Goal: Navigation & Orientation: Find specific page/section

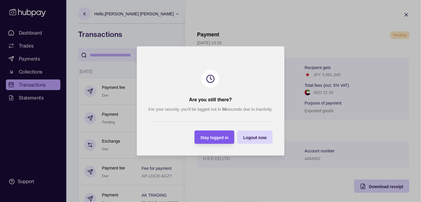
click at [227, 137] on span "Stay logged in" at bounding box center [214, 137] width 28 height 5
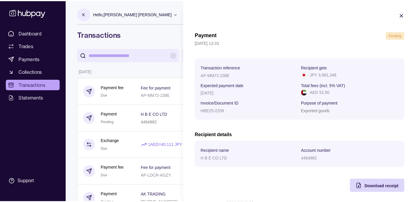
scroll to position [3, 0]
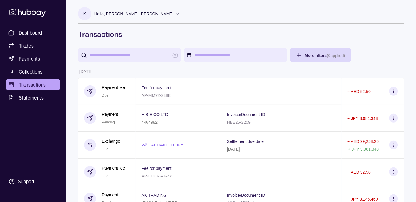
click at [132, 14] on p "Hello, [PERSON_NAME] [PERSON_NAME]" at bounding box center [134, 14] width 80 height 6
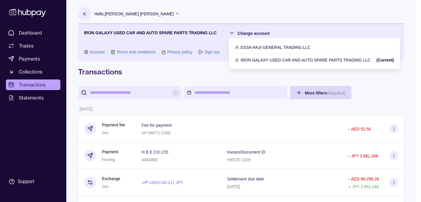
click at [256, 43] on div "ESSA HAJI GENERAL TRADING LLC" at bounding box center [314, 47] width 165 height 13
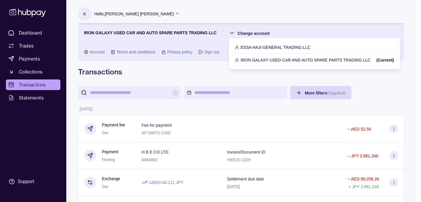
click at [250, 49] on p "ESSA HAJI GENERAL TRADING LLC" at bounding box center [276, 47] width 70 height 6
